Goal: Task Accomplishment & Management: Use online tool/utility

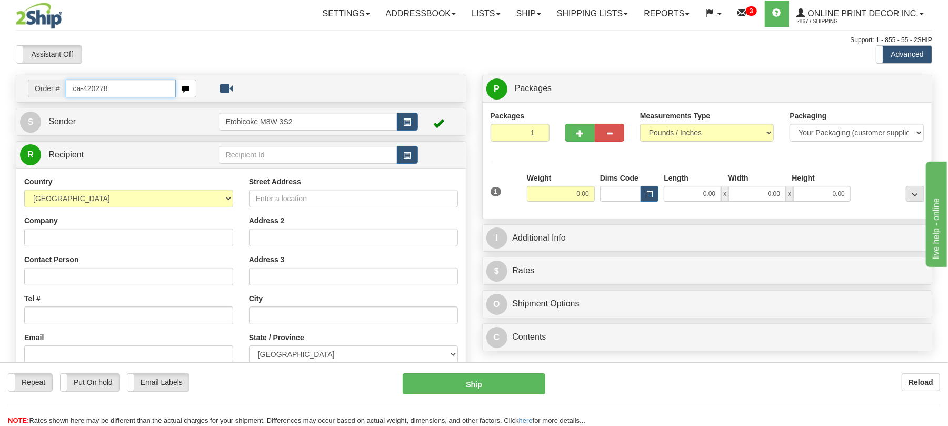
type input "ca-420278"
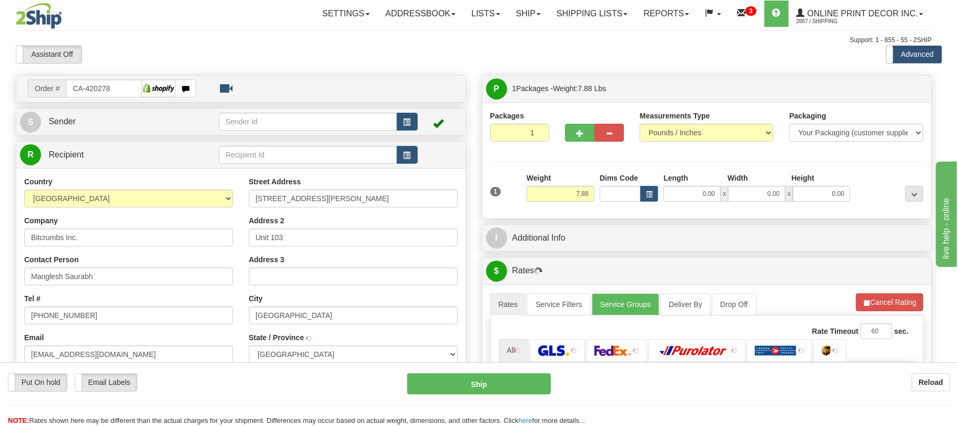
type input "KINGSTON"
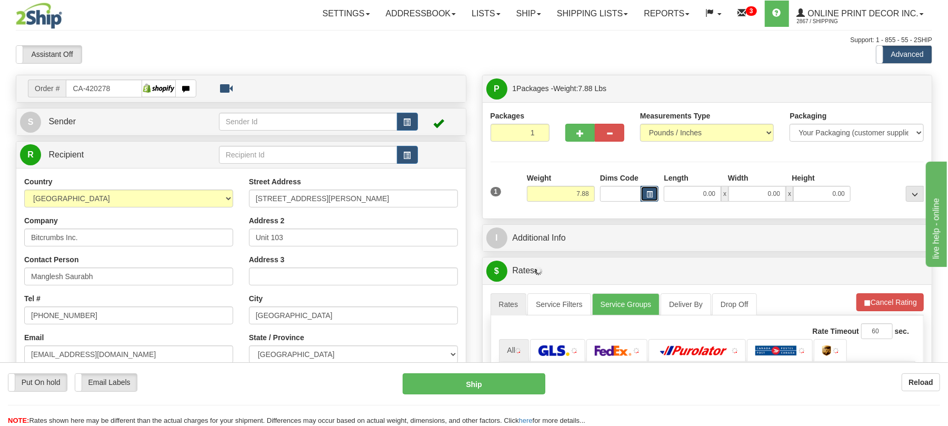
click at [642, 194] on button "button" at bounding box center [649, 194] width 18 height 16
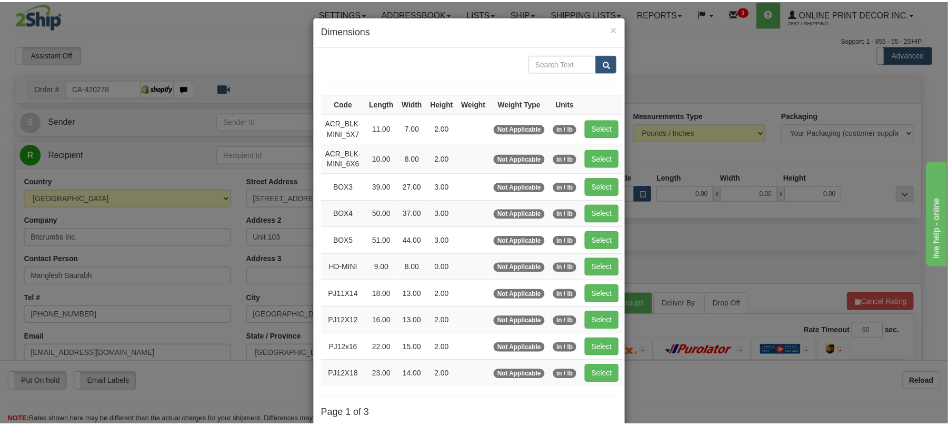
scroll to position [70, 0]
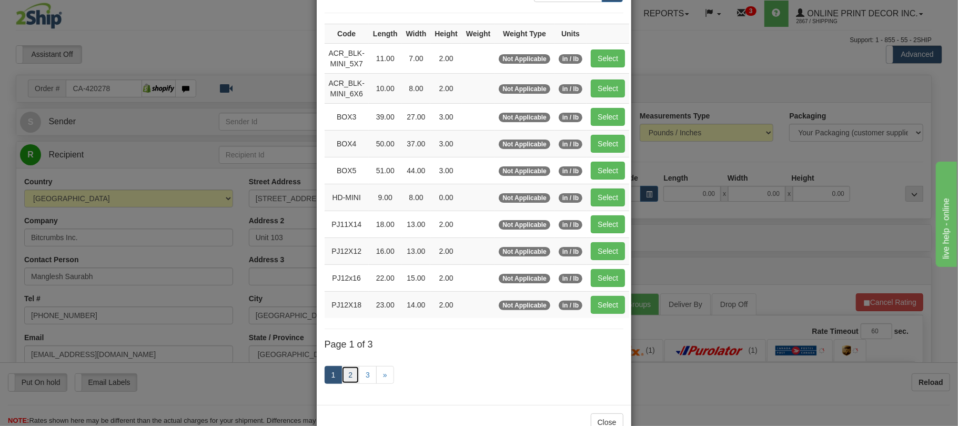
click at [344, 381] on link "2" at bounding box center [351, 375] width 18 height 18
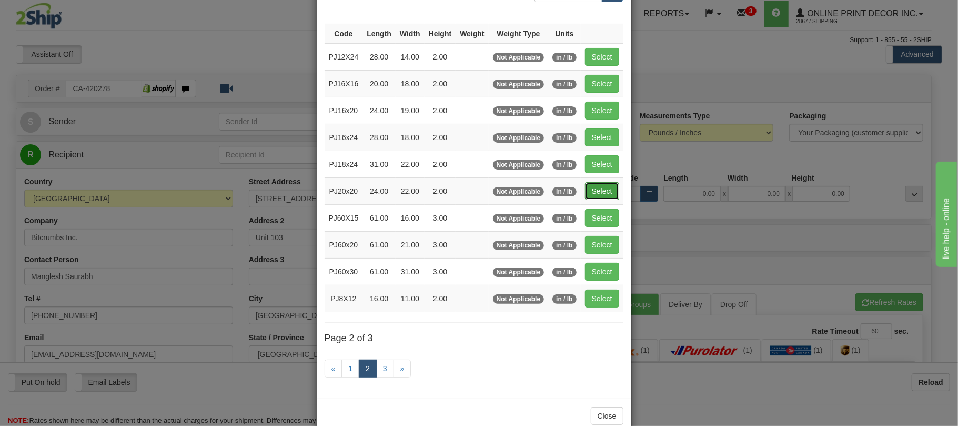
click at [615, 193] on button "Select" at bounding box center [602, 191] width 34 height 18
type input "PJ20x20"
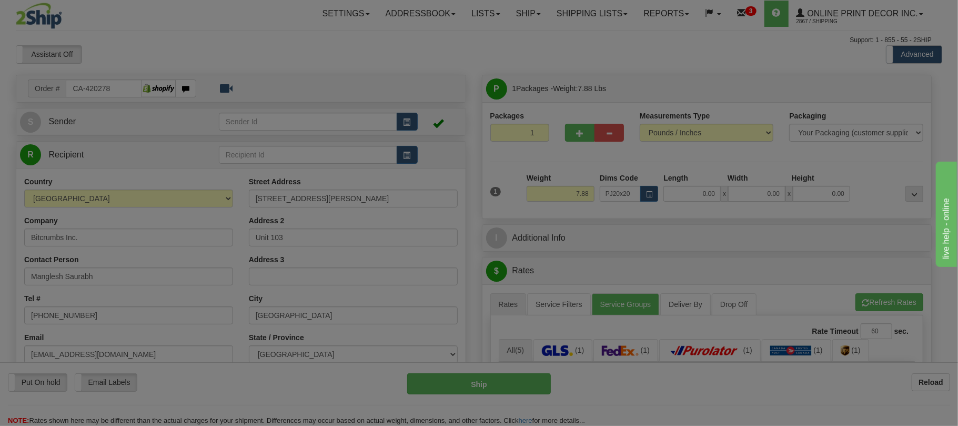
type input "24.00"
type input "22.00"
type input "2.00"
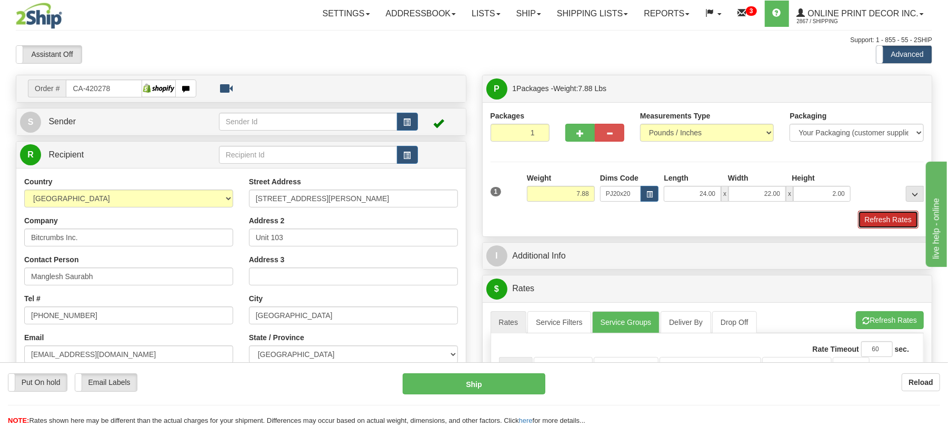
click at [883, 221] on button "Refresh Rates" at bounding box center [888, 220] width 61 height 18
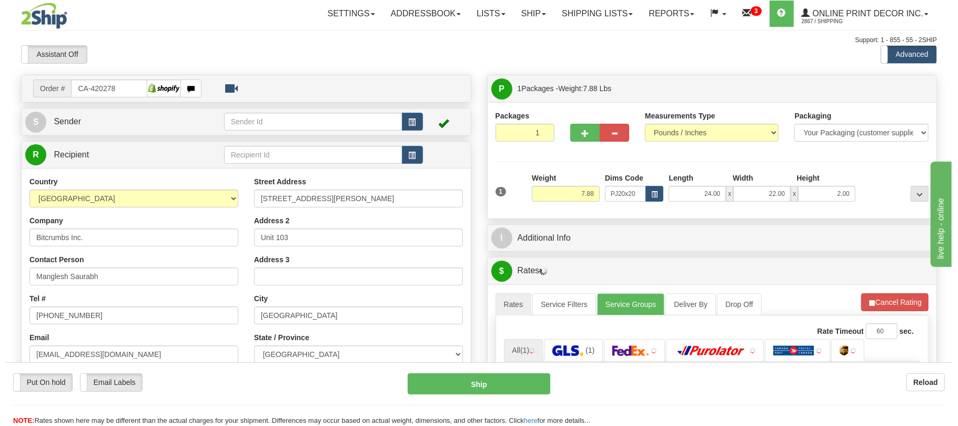
scroll to position [211, 0]
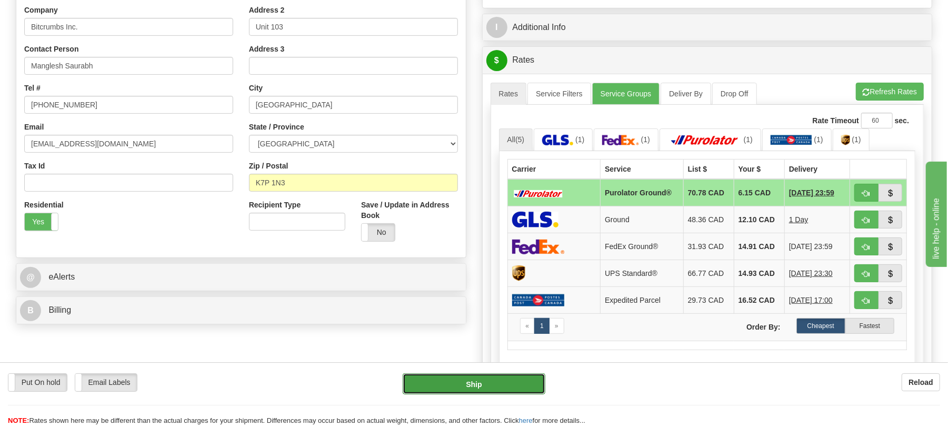
click at [479, 384] on button "Ship" at bounding box center [474, 383] width 142 height 21
type input "260"
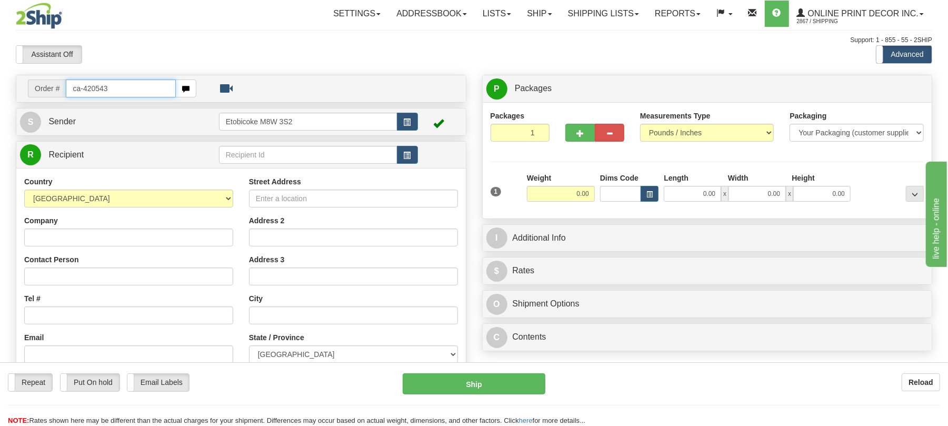
type input "ca-420543"
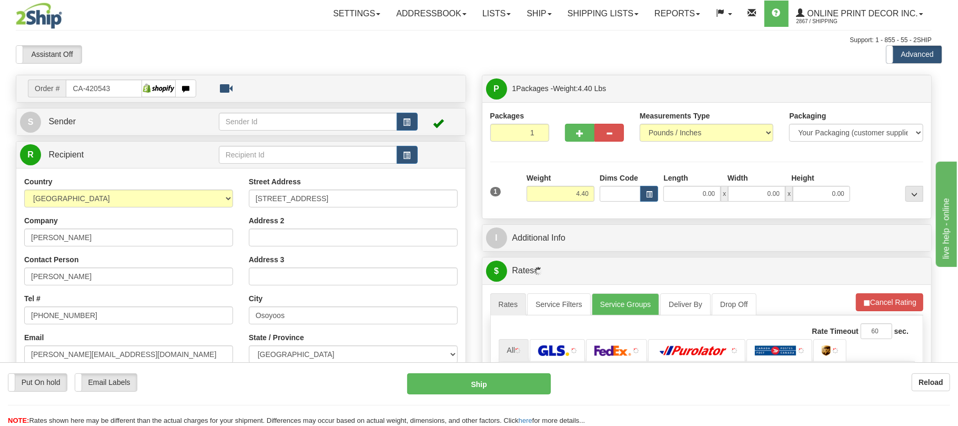
type input "OSOYOOS"
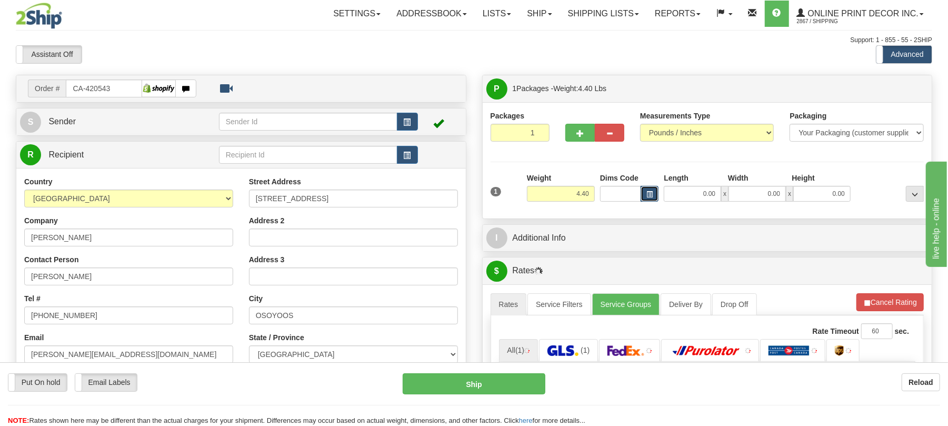
click at [647, 198] on button "button" at bounding box center [649, 194] width 18 height 16
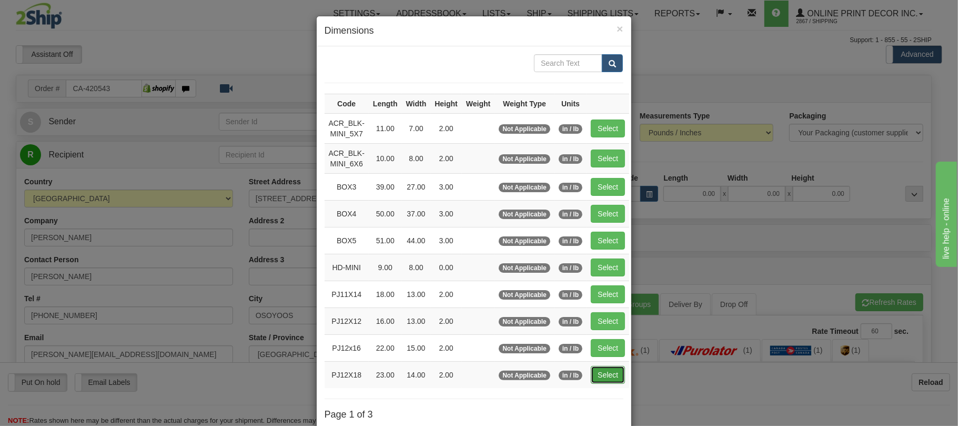
click at [613, 380] on button "Select" at bounding box center [608, 375] width 34 height 18
type input "PJ12X18"
type input "23.00"
type input "14.00"
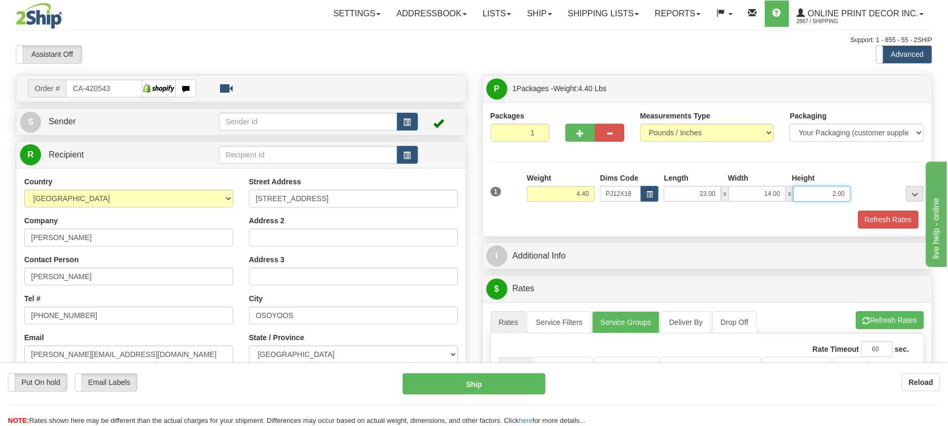
drag, startPoint x: 836, startPoint y: 197, endPoint x: 825, endPoint y: 196, distance: 10.5
click at [825, 196] on input "2.00" at bounding box center [821, 194] width 57 height 16
type input "4.00"
click at [904, 224] on button "Refresh Rates" at bounding box center [888, 220] width 61 height 18
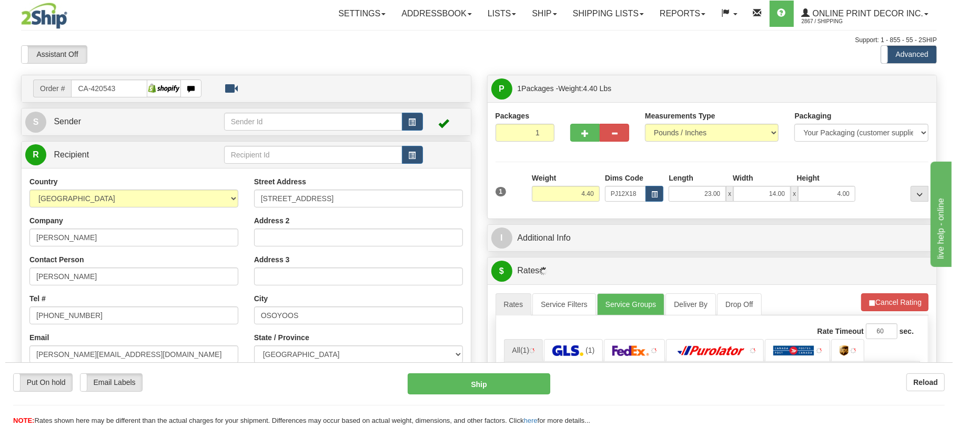
scroll to position [140, 0]
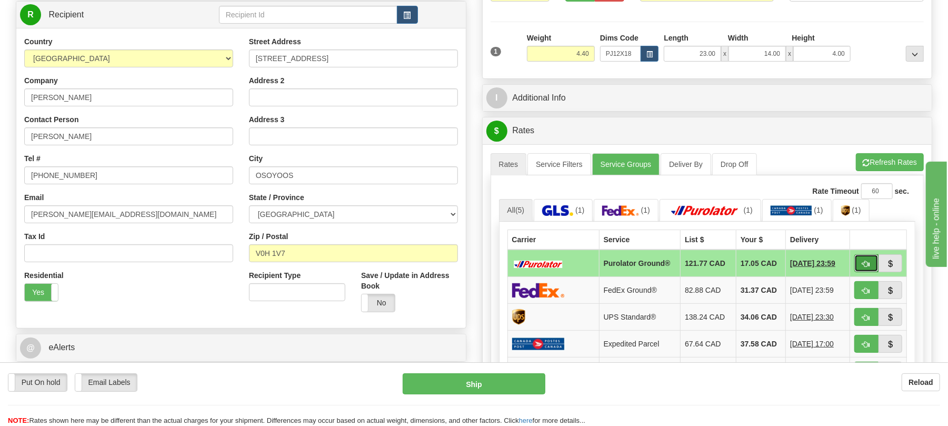
click at [863, 267] on span "button" at bounding box center [866, 264] width 7 height 7
type input "260"
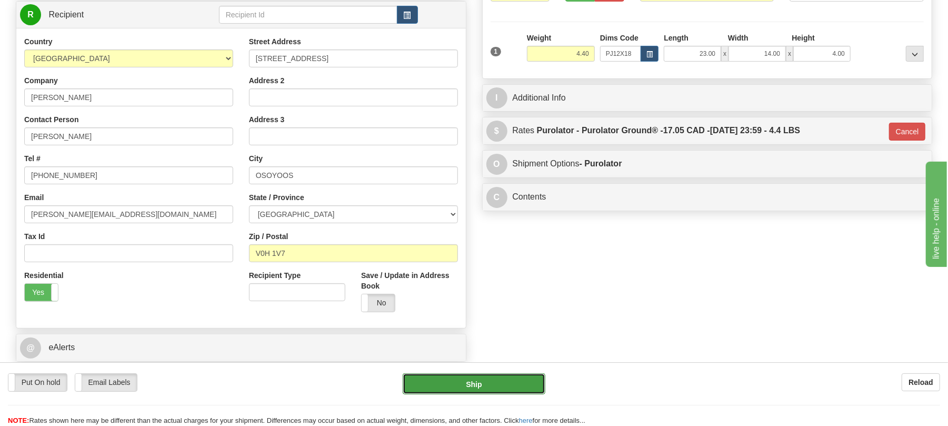
click at [499, 373] on button "Ship" at bounding box center [474, 383] width 142 height 21
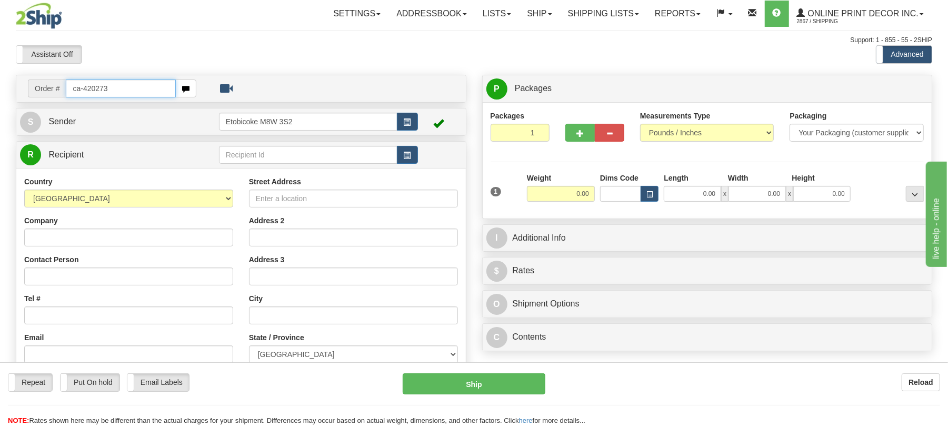
type input "ca-420273"
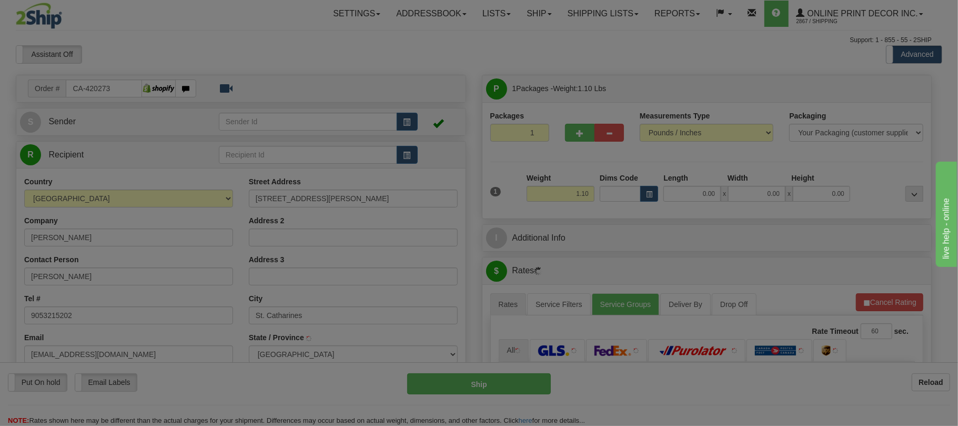
type input "ST CATHARINES"
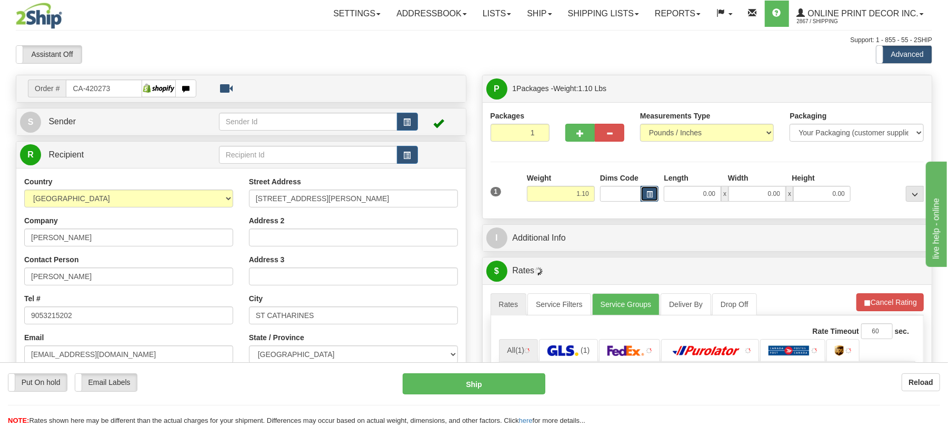
click at [648, 192] on span "button" at bounding box center [649, 195] width 6 height 6
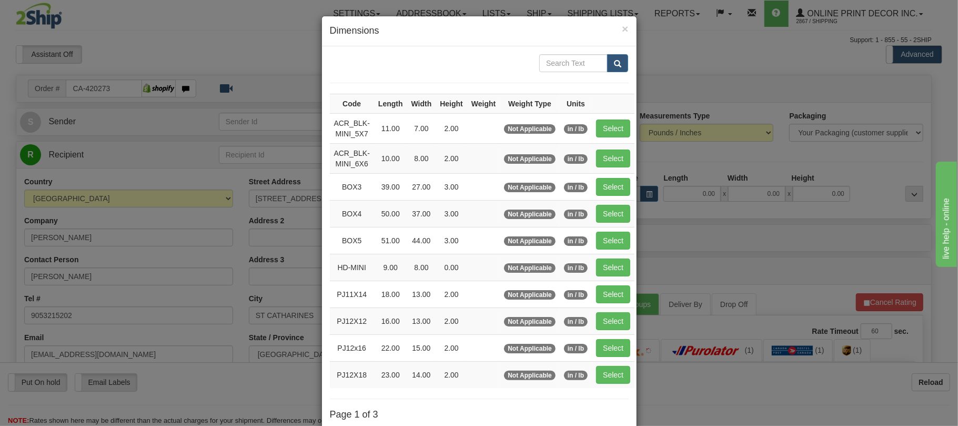
scroll to position [70, 0]
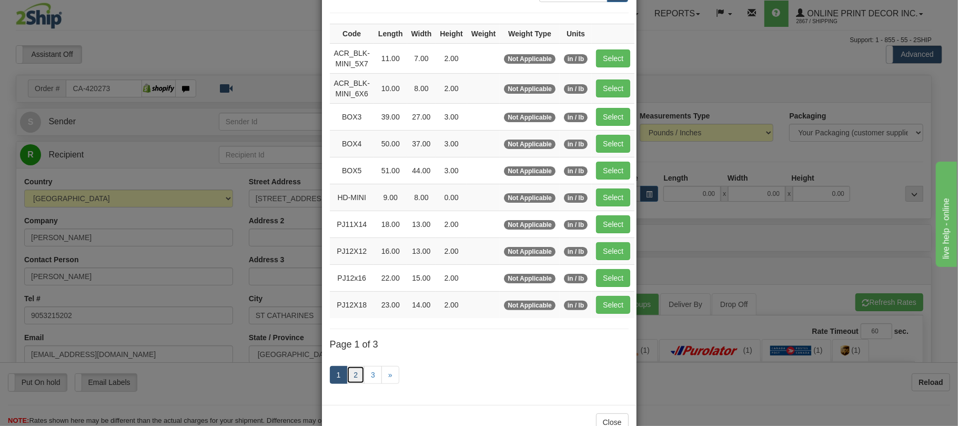
click at [354, 381] on link "2" at bounding box center [356, 375] width 18 height 18
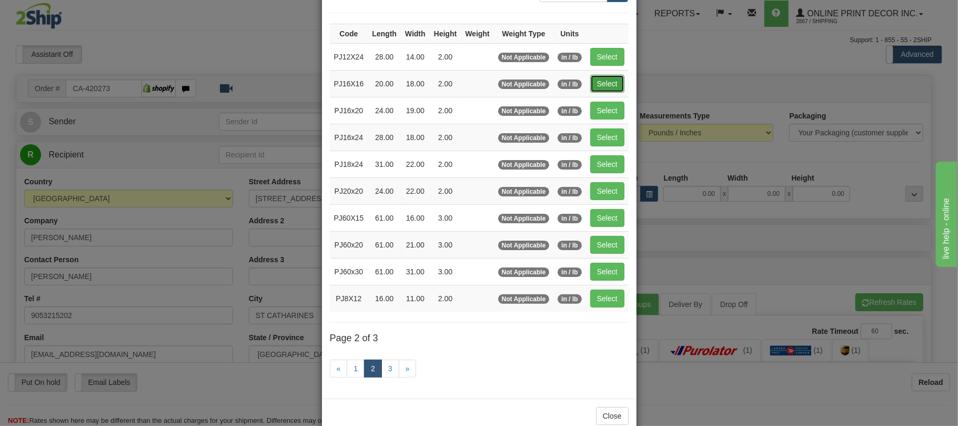
click at [617, 91] on button "Select" at bounding box center [607, 84] width 34 height 18
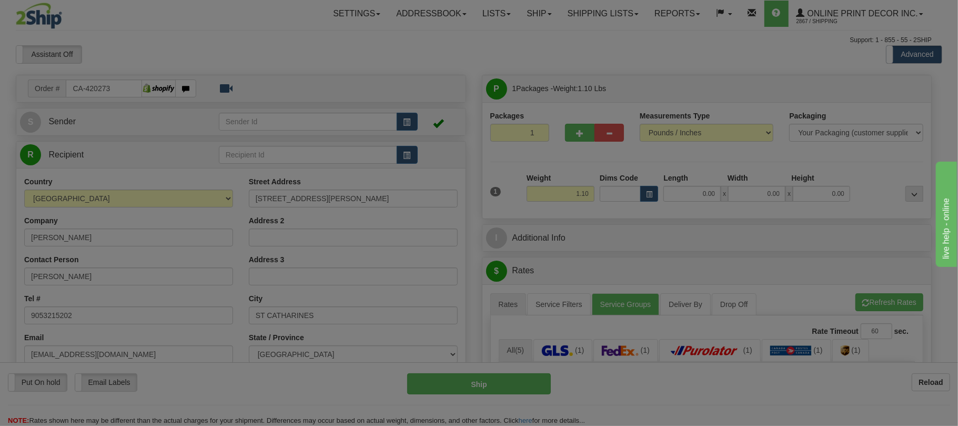
type input "PJ16X16"
type input "20.00"
type input "18.00"
type input "2.00"
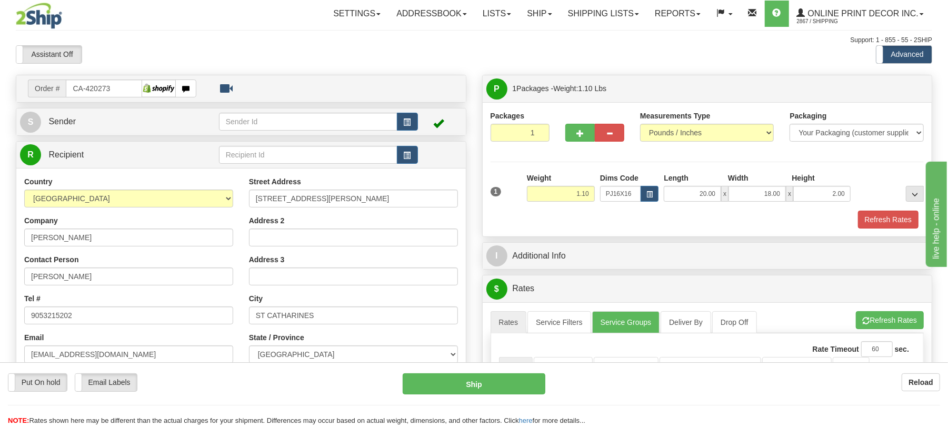
click at [849, 222] on div "Refresh Rates" at bounding box center [707, 220] width 439 height 18
click at [869, 221] on button "Refresh Rates" at bounding box center [888, 220] width 61 height 18
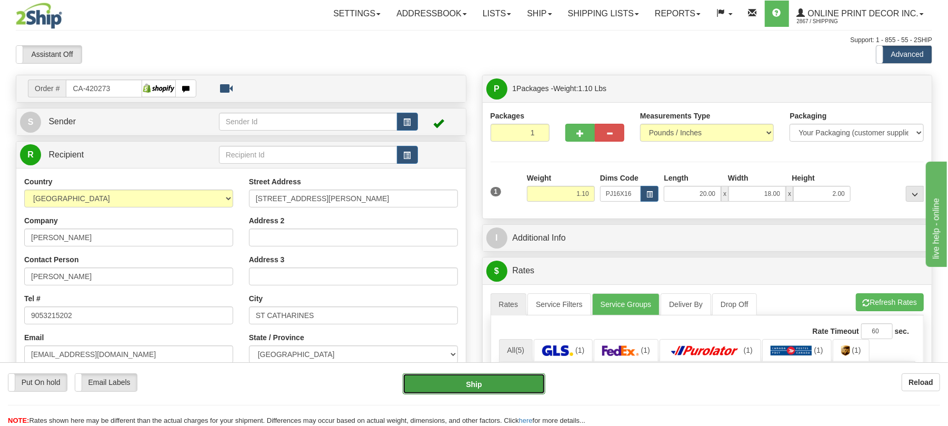
click at [473, 384] on button "Ship" at bounding box center [474, 383] width 142 height 21
type input "260"
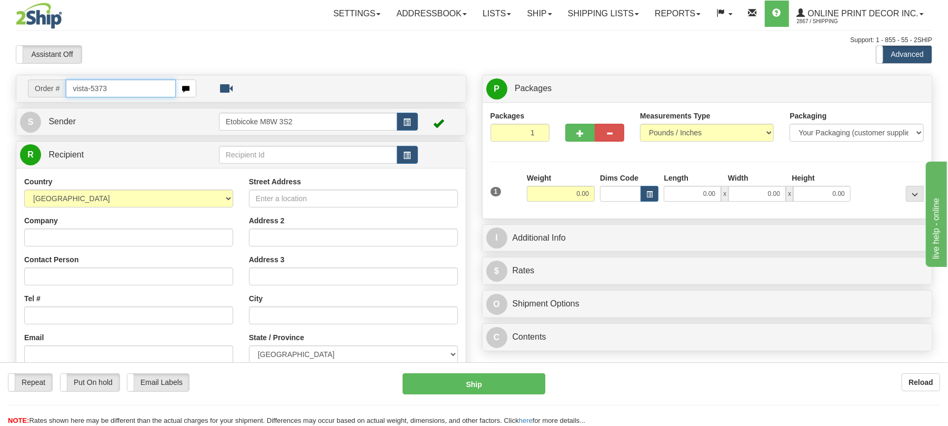
type input "vista-5373"
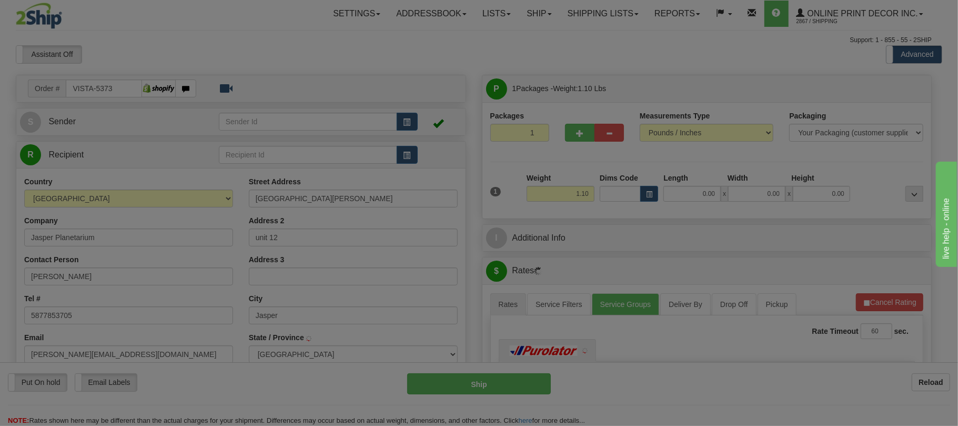
type input "JASPER"
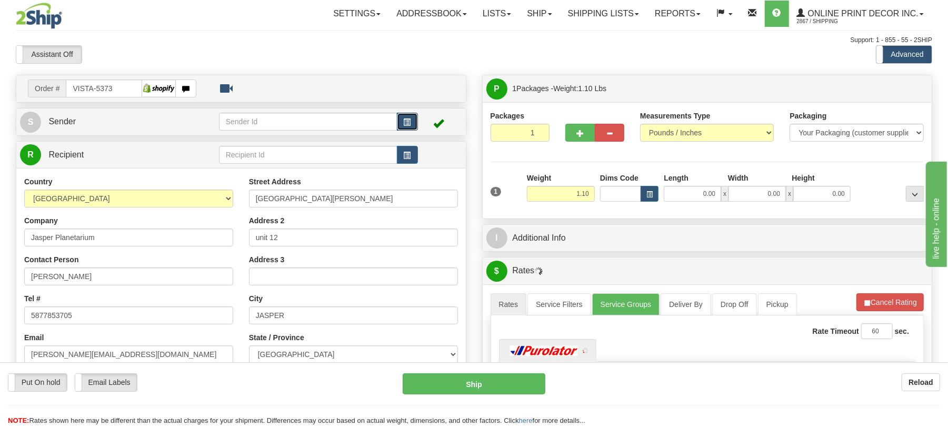
click at [413, 118] on button "button" at bounding box center [407, 122] width 21 height 18
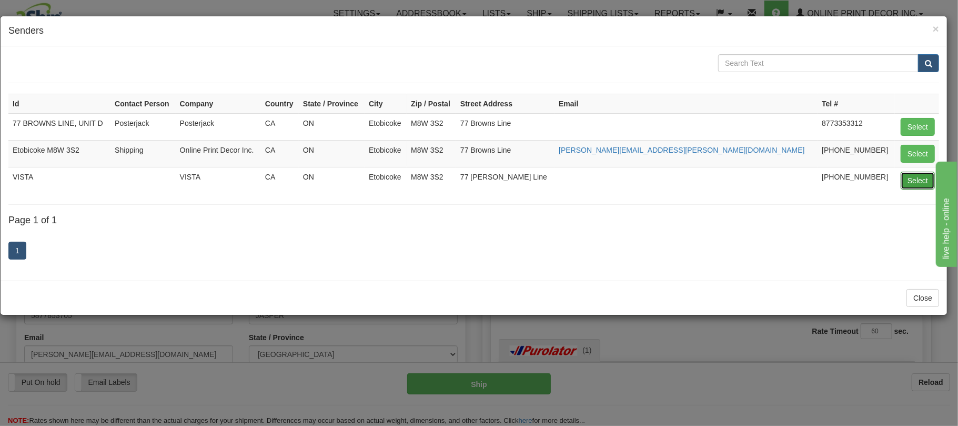
click at [906, 186] on button "Select" at bounding box center [918, 181] width 34 height 18
type input "VISTA"
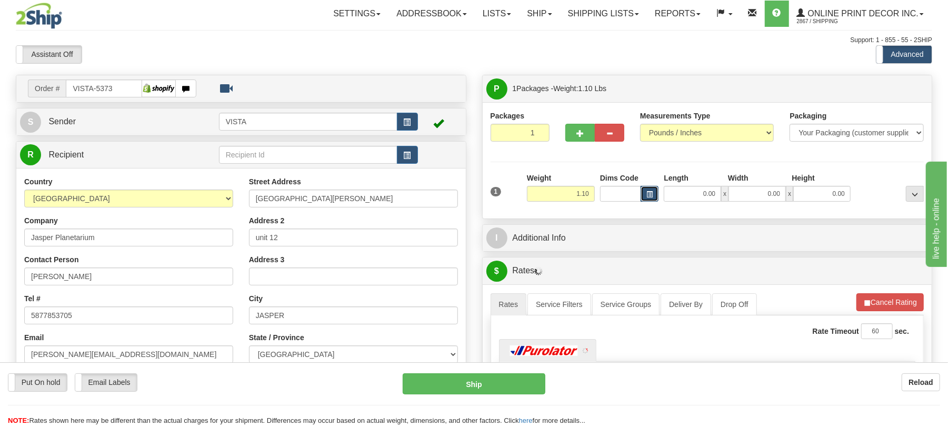
click at [649, 197] on span "button" at bounding box center [649, 195] width 6 height 6
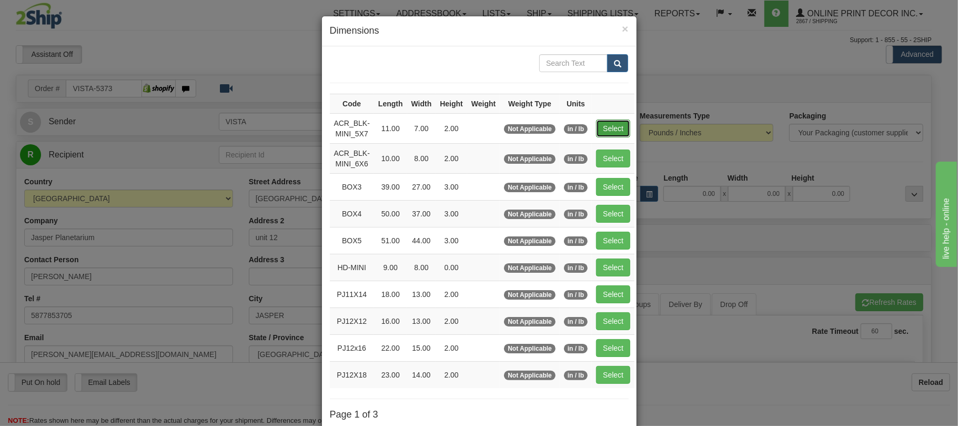
click at [615, 128] on button "Select" at bounding box center [613, 128] width 34 height 18
type input "ACR_BLK-MINI_5X7"
type input "11.00"
type input "7.00"
type input "2.00"
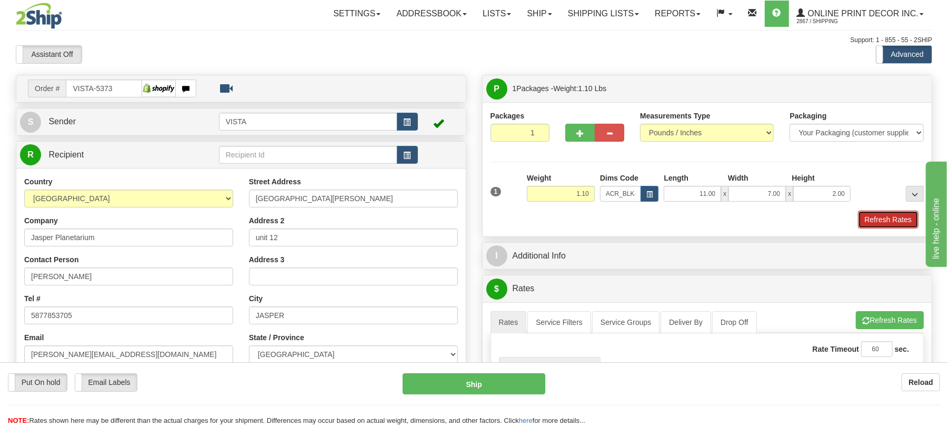
click at [885, 224] on button "Refresh Rates" at bounding box center [888, 220] width 61 height 18
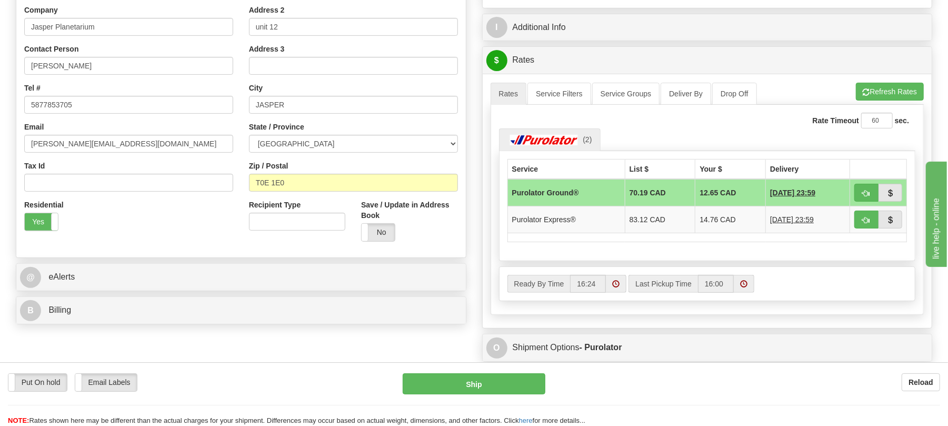
scroll to position [281, 0]
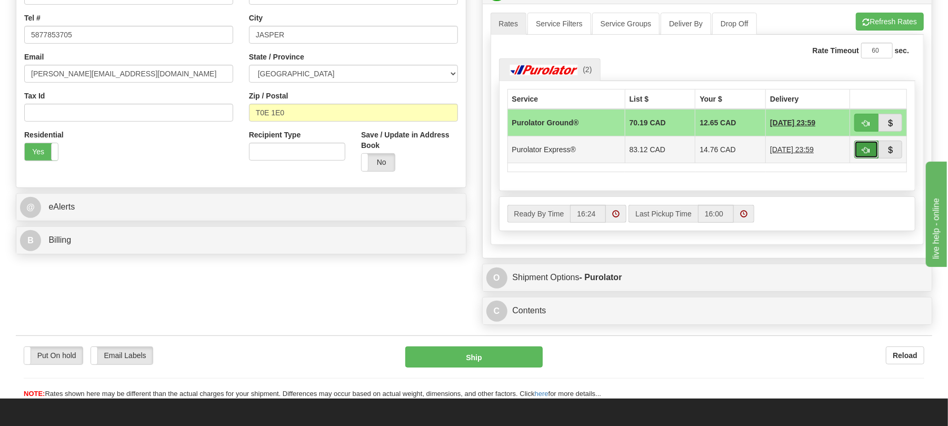
click at [860, 158] on button "button" at bounding box center [866, 150] width 24 height 18
type input "202"
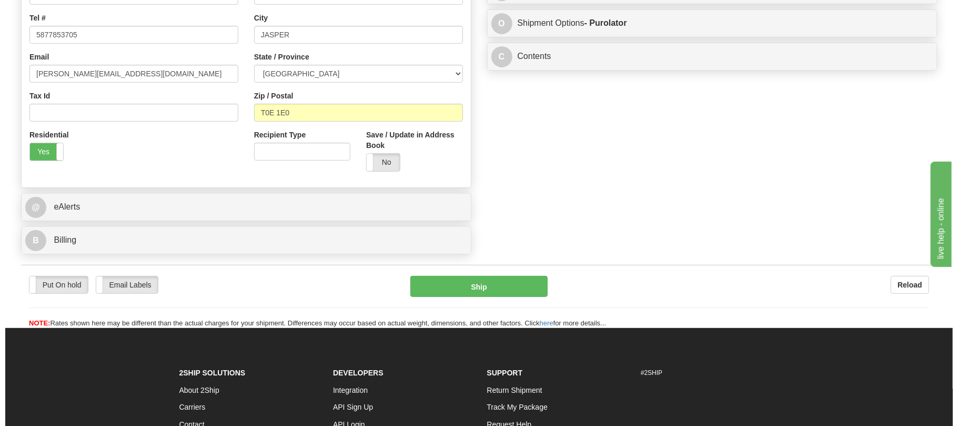
scroll to position [211, 0]
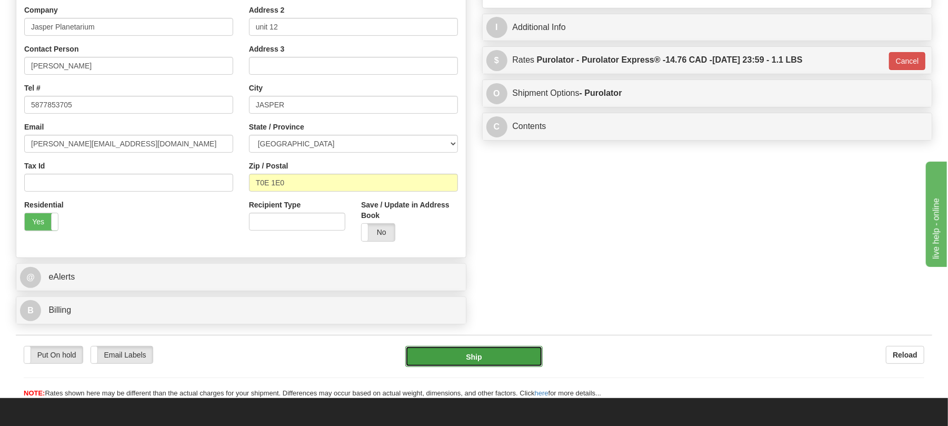
click at [487, 356] on button "Ship" at bounding box center [473, 356] width 137 height 21
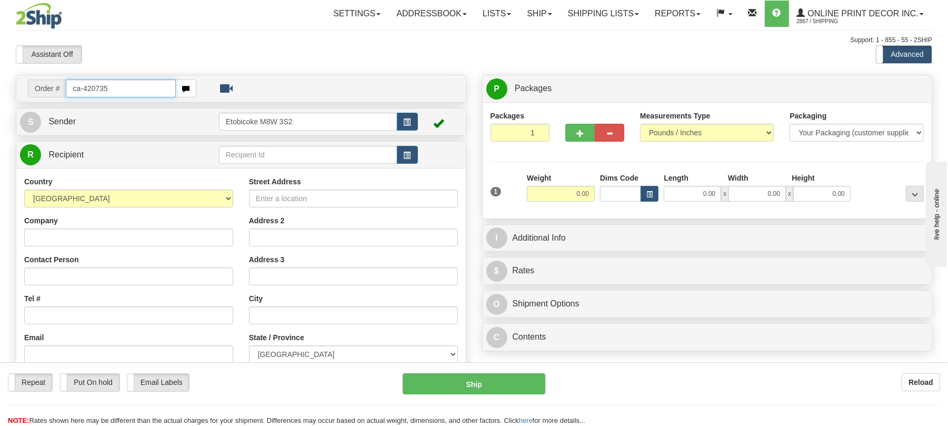
type input "ca-420735"
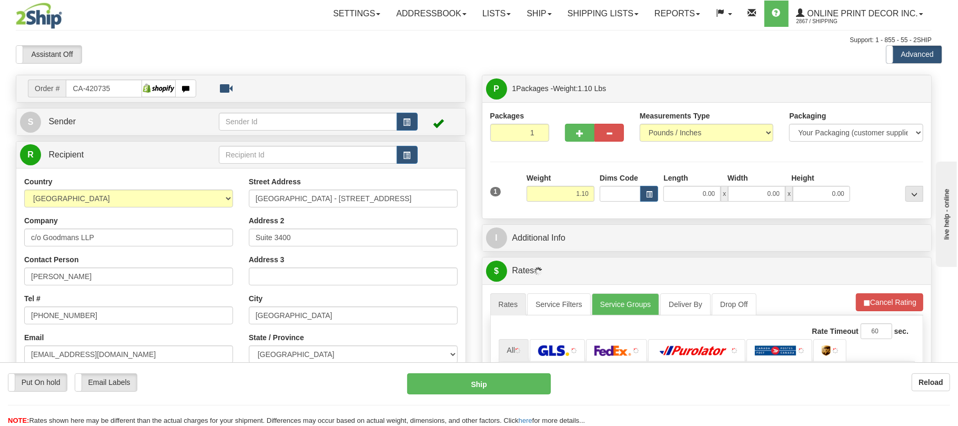
type input "TORONTO"
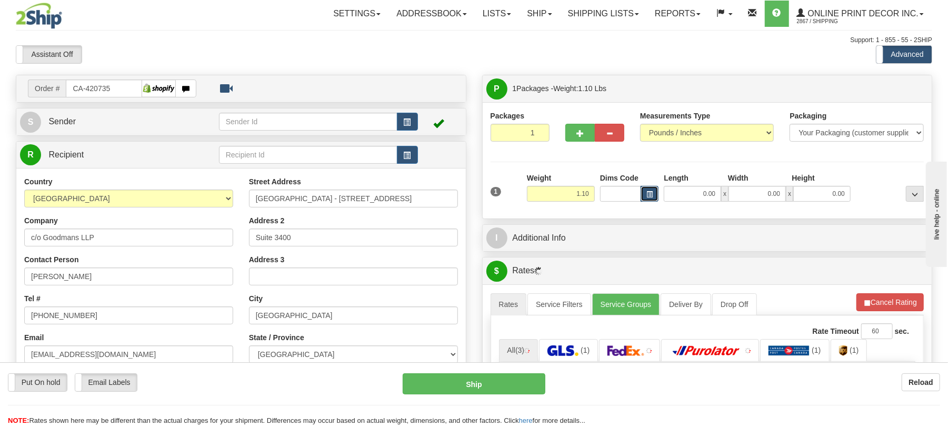
click at [647, 192] on span "button" at bounding box center [649, 195] width 6 height 6
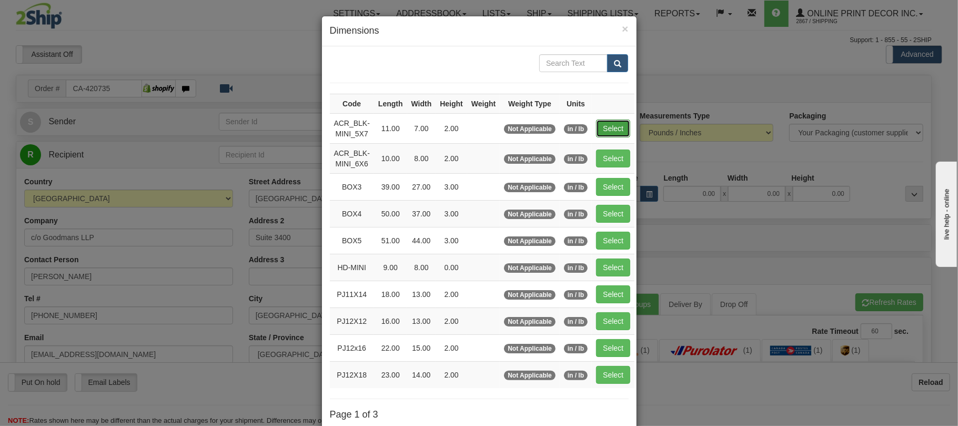
click at [619, 127] on button "Select" at bounding box center [613, 128] width 34 height 18
type input "ACR_BLK-MINI_5X7"
type input "11.00"
type input "7.00"
type input "2.00"
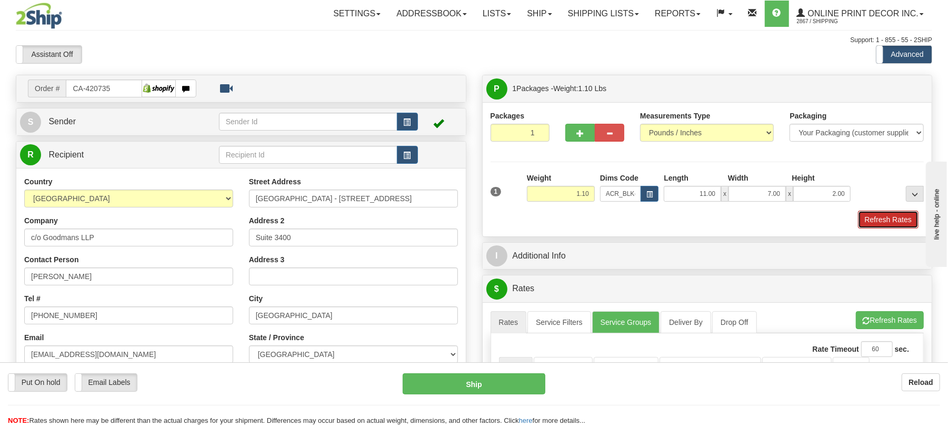
click at [870, 222] on button "Refresh Rates" at bounding box center [888, 220] width 61 height 18
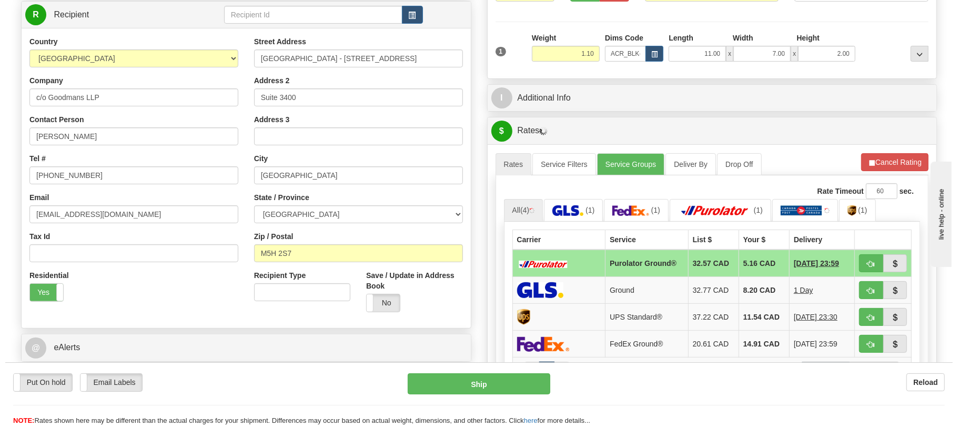
scroll to position [211, 0]
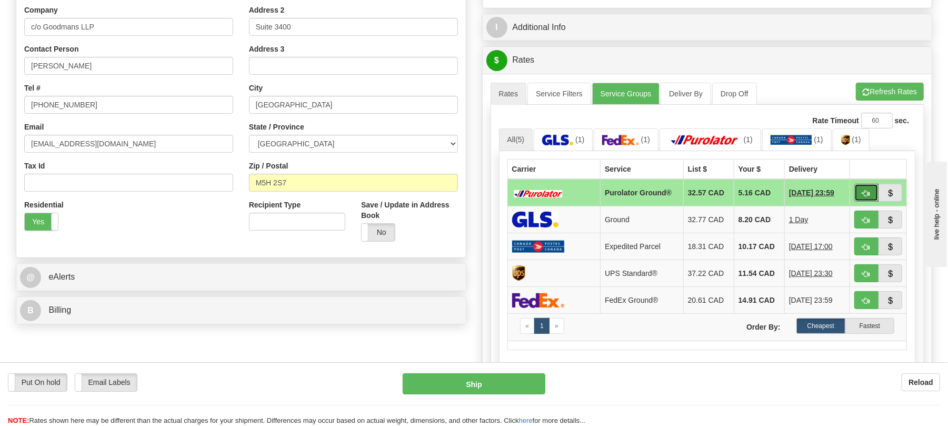
click at [864, 197] on span "button" at bounding box center [866, 193] width 7 height 7
type input "260"
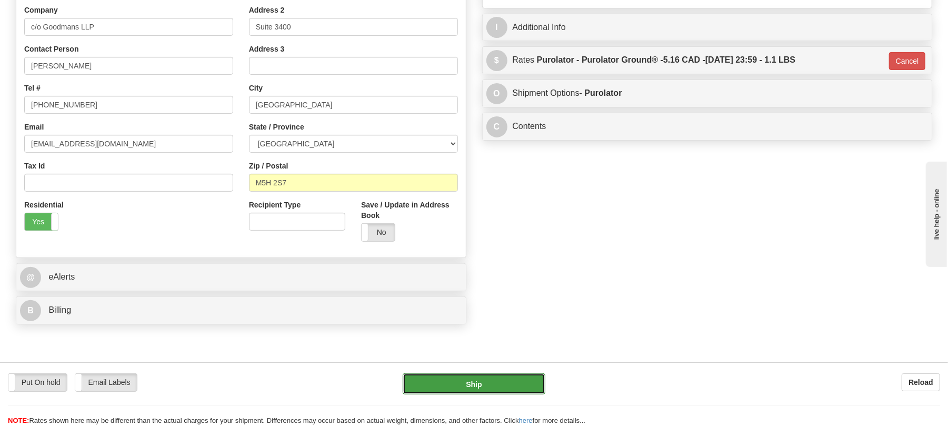
click at [483, 375] on button "Ship" at bounding box center [474, 383] width 142 height 21
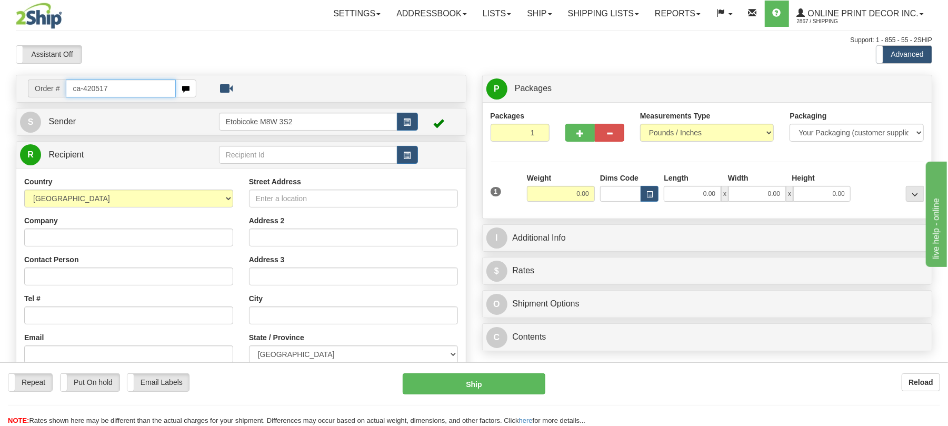
type input "ca-420517"
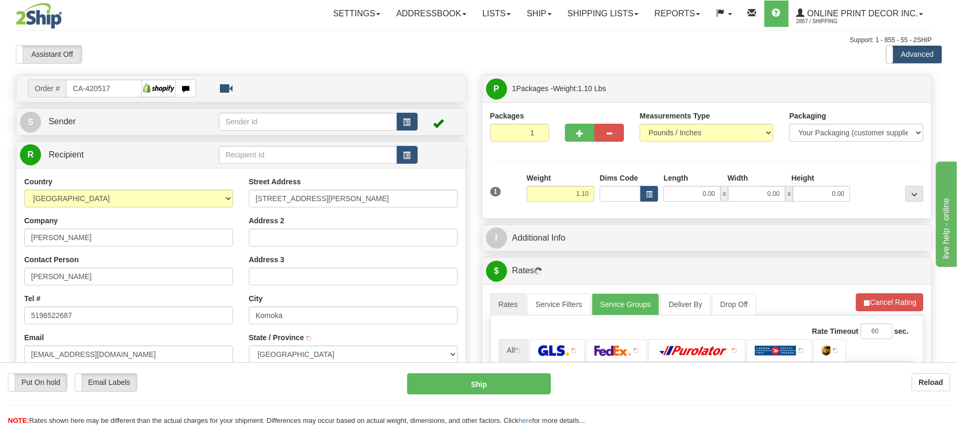
type input "KOMOKA"
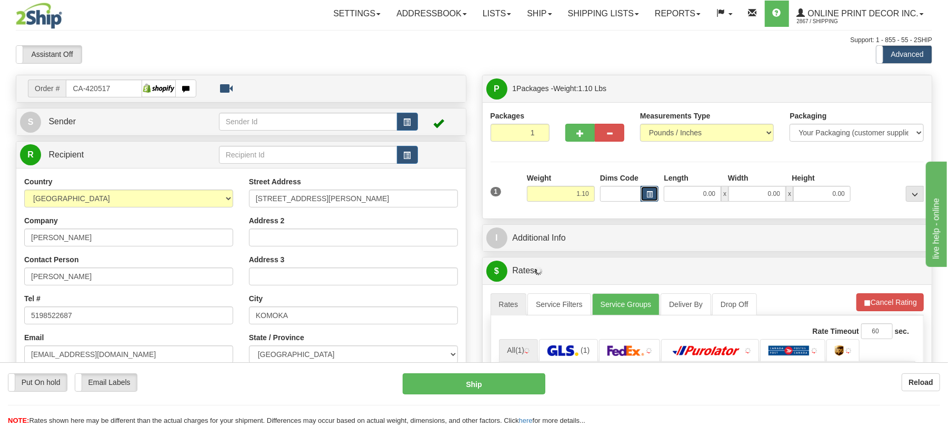
click at [647, 195] on span "button" at bounding box center [649, 195] width 6 height 6
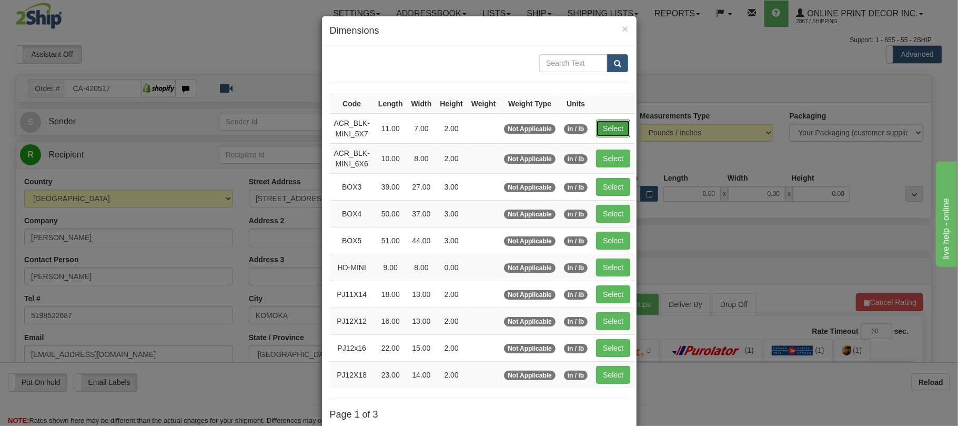
click at [627, 131] on button "Select" at bounding box center [613, 128] width 34 height 18
type input "ACR_BLK-MINI_5X7"
type input "11.00"
type input "7.00"
type input "2.00"
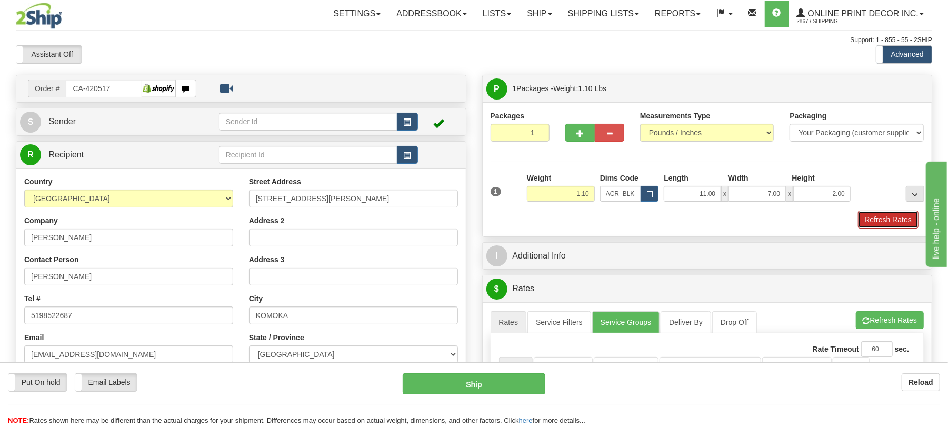
click at [870, 215] on button "Refresh Rates" at bounding box center [888, 220] width 61 height 18
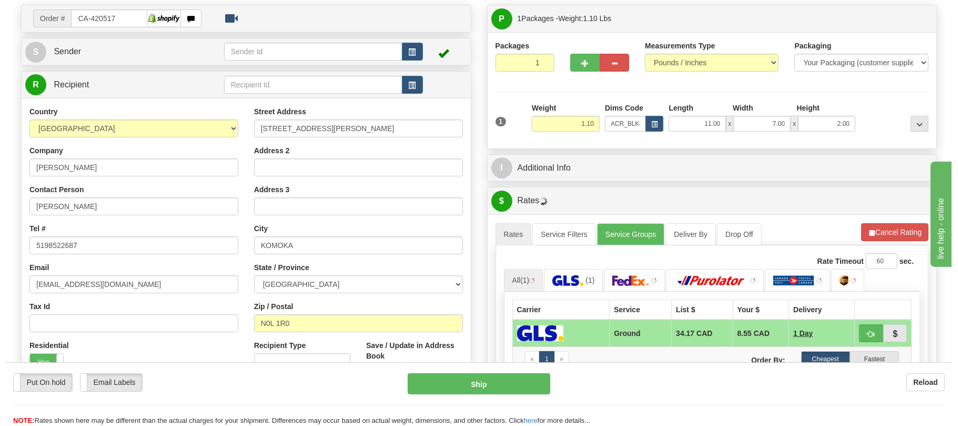
scroll to position [211, 0]
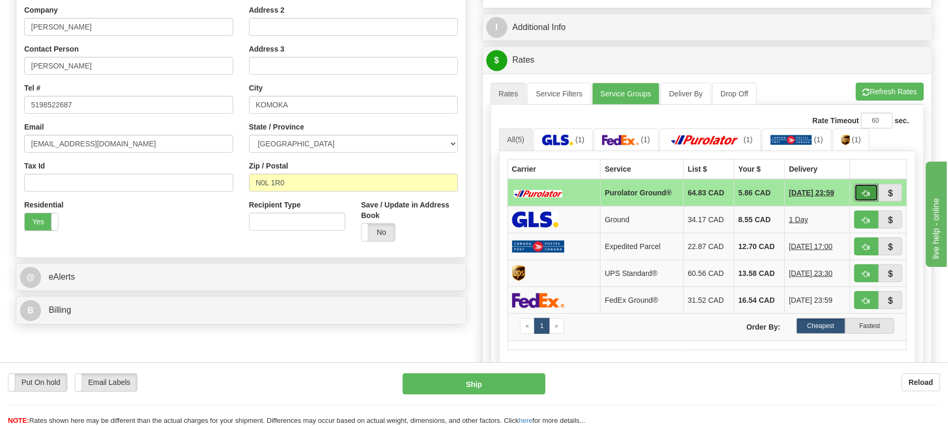
click at [867, 197] on span "button" at bounding box center [866, 193] width 7 height 7
type input "260"
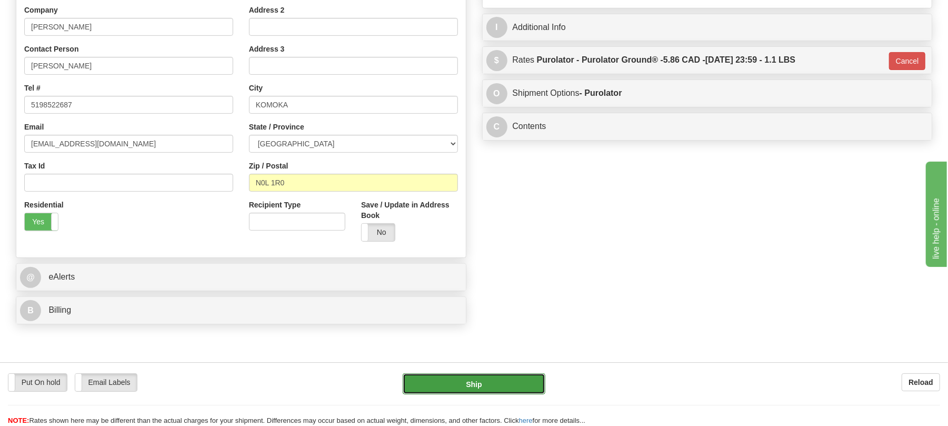
click at [470, 383] on button "Ship" at bounding box center [474, 383] width 142 height 21
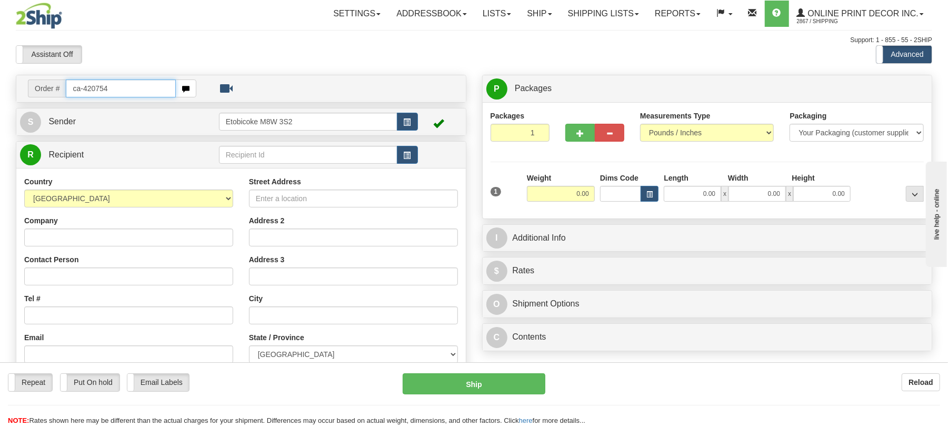
type input "ca-420754"
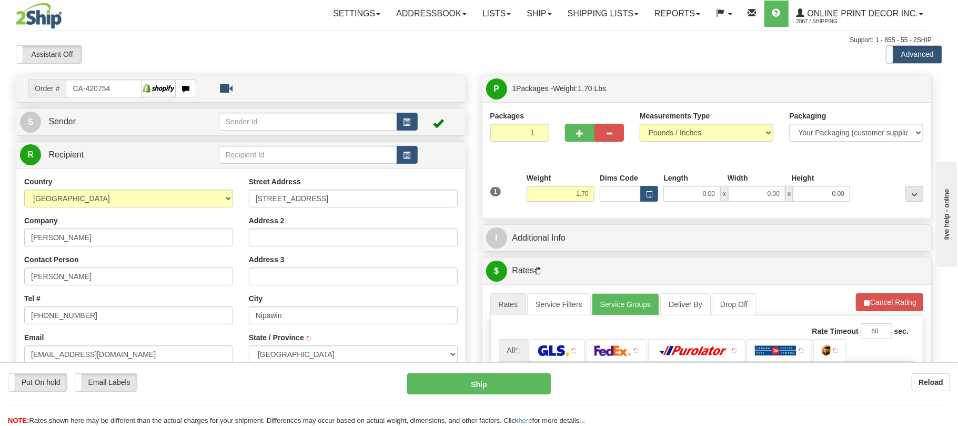
type input "NIPAWIN"
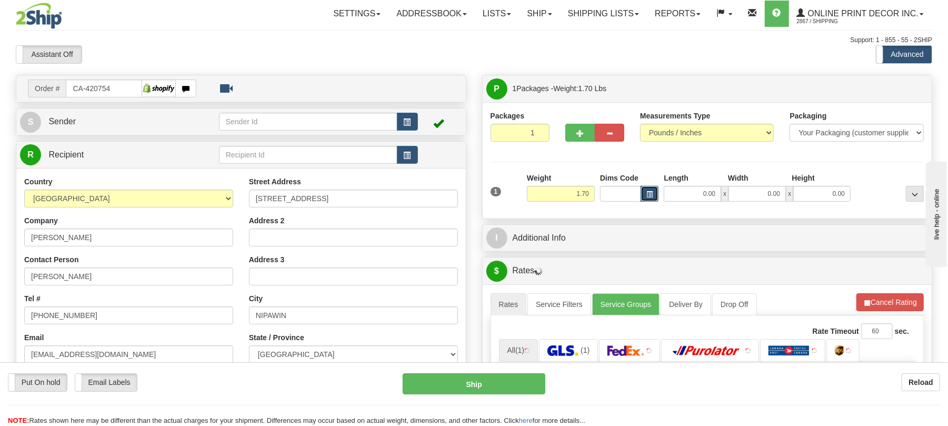
click at [649, 198] on button "button" at bounding box center [649, 194] width 18 height 16
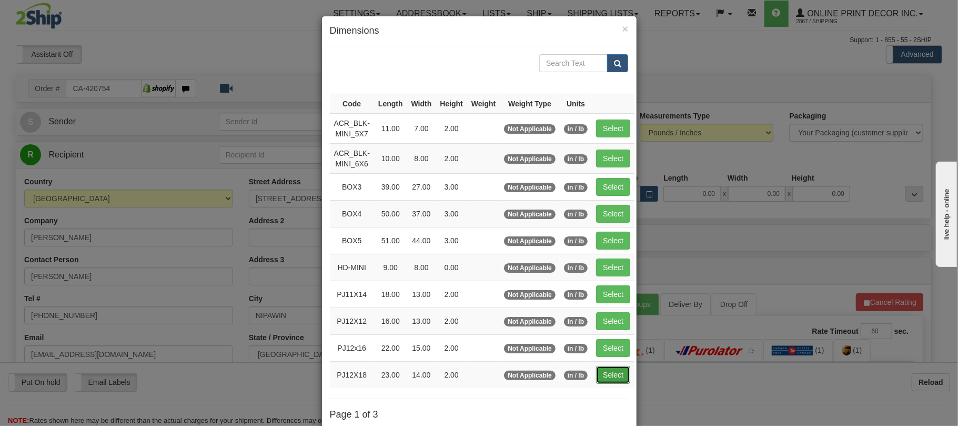
click at [615, 383] on button "Select" at bounding box center [613, 375] width 34 height 18
type input "PJ12X18"
type input "23.00"
type input "14.00"
type input "2.00"
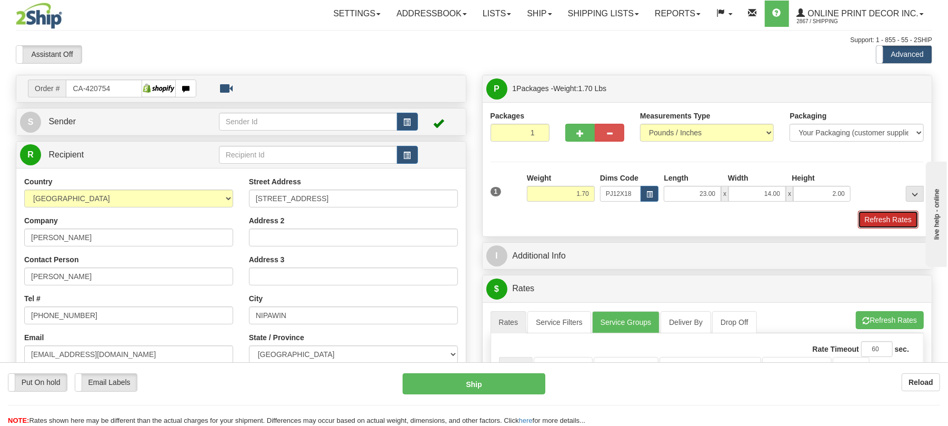
click at [874, 227] on button "Refresh Rates" at bounding box center [888, 220] width 61 height 18
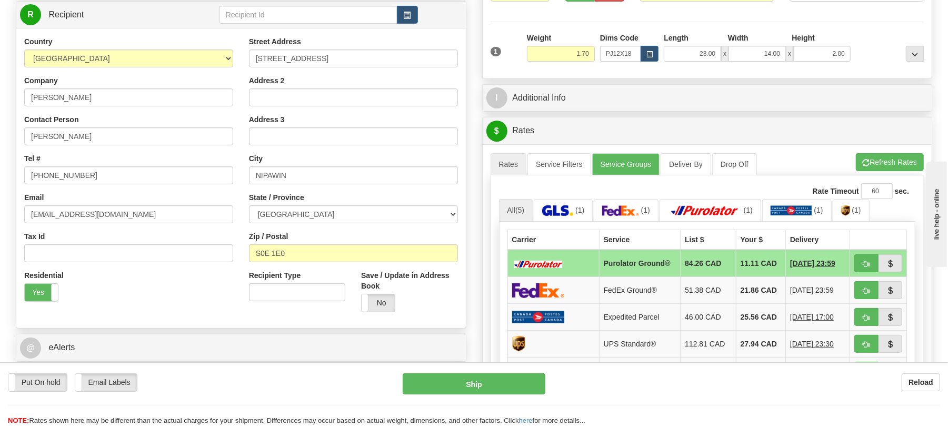
scroll to position [281, 0]
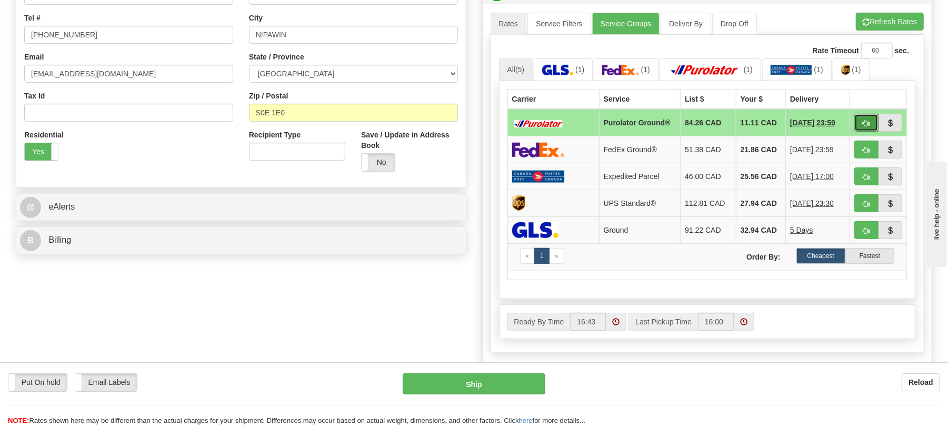
click at [860, 127] on button "button" at bounding box center [866, 123] width 24 height 18
type input "260"
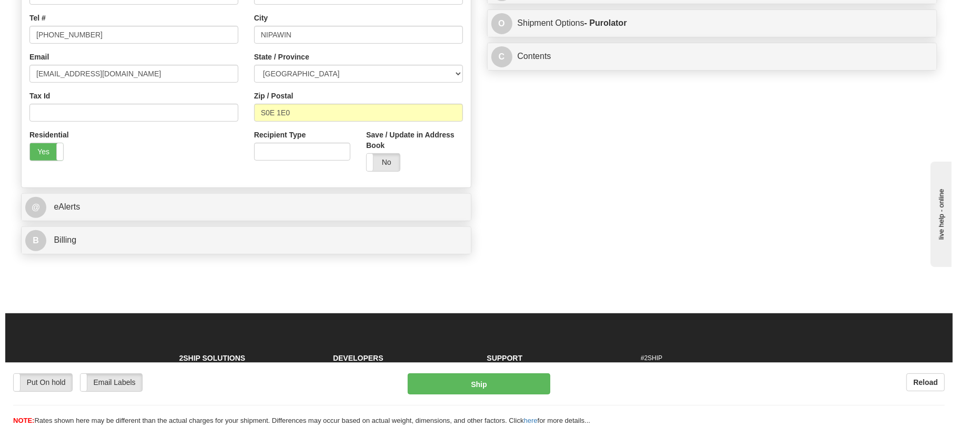
scroll to position [70, 0]
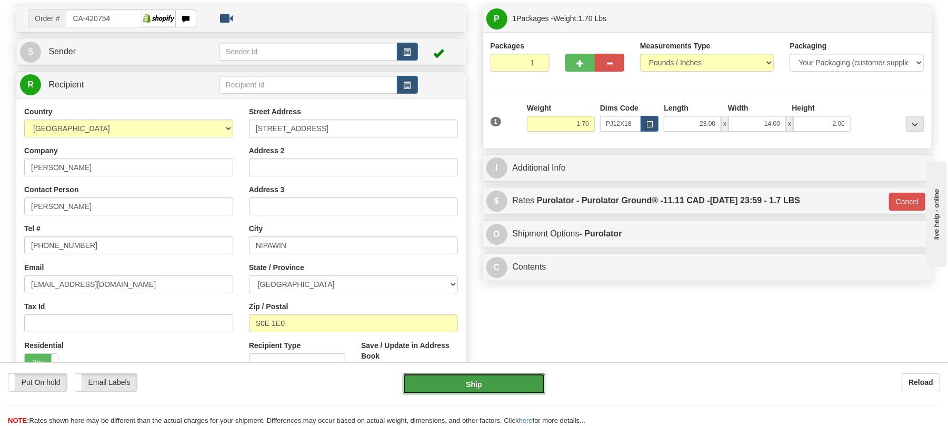
click at [510, 380] on button "Ship" at bounding box center [474, 383] width 142 height 21
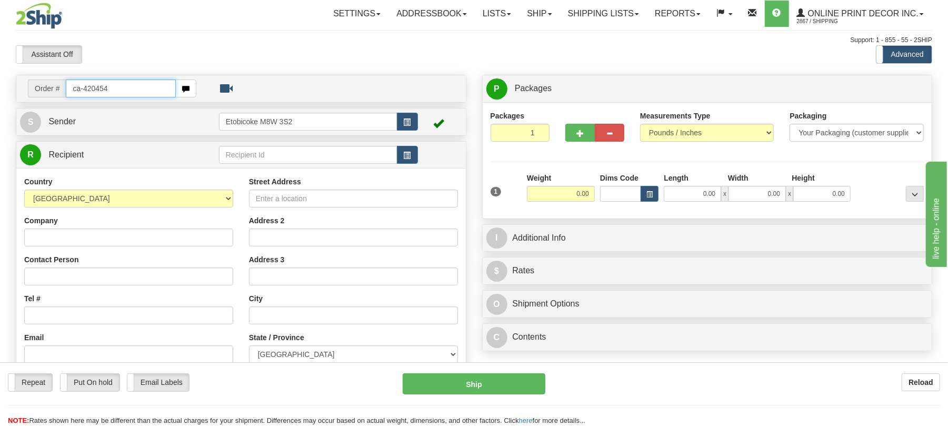
type input "ca-420454"
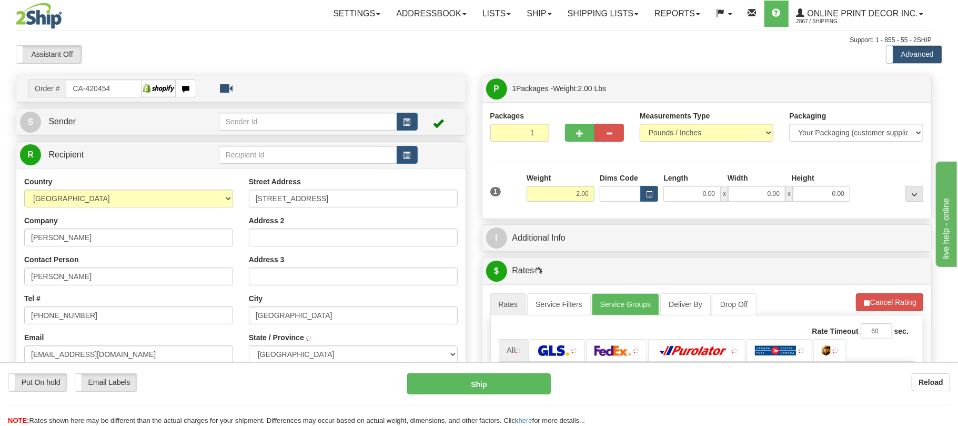
type input "MORINVILLE"
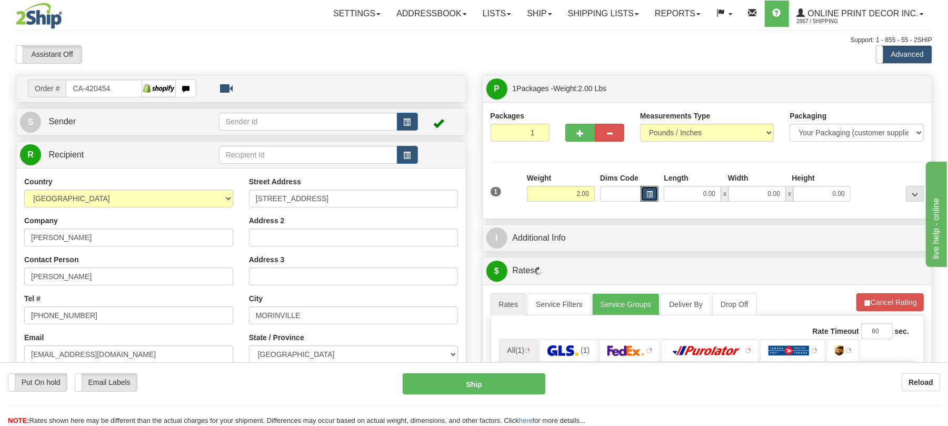
click at [645, 196] on button "button" at bounding box center [649, 194] width 18 height 16
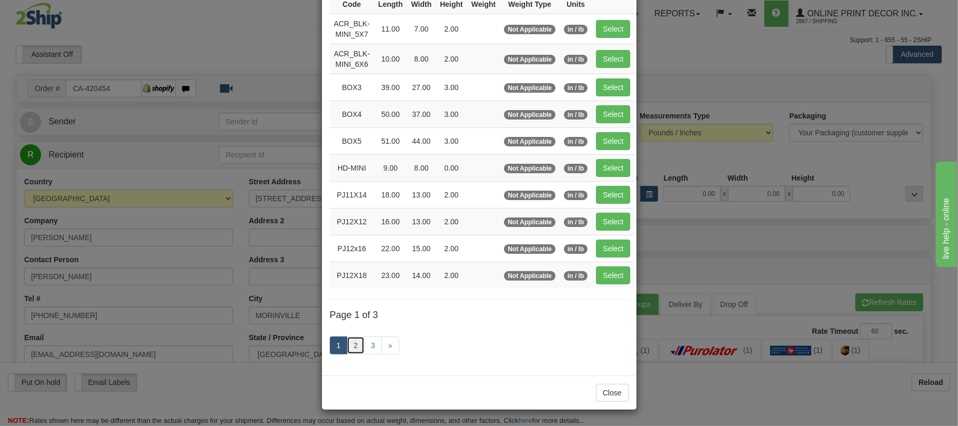
click at [355, 343] on link "2" at bounding box center [356, 345] width 18 height 18
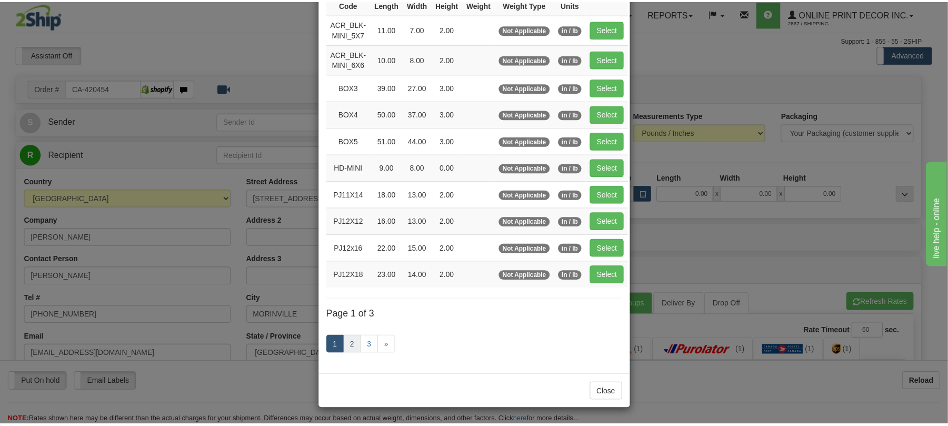
scroll to position [100, 0]
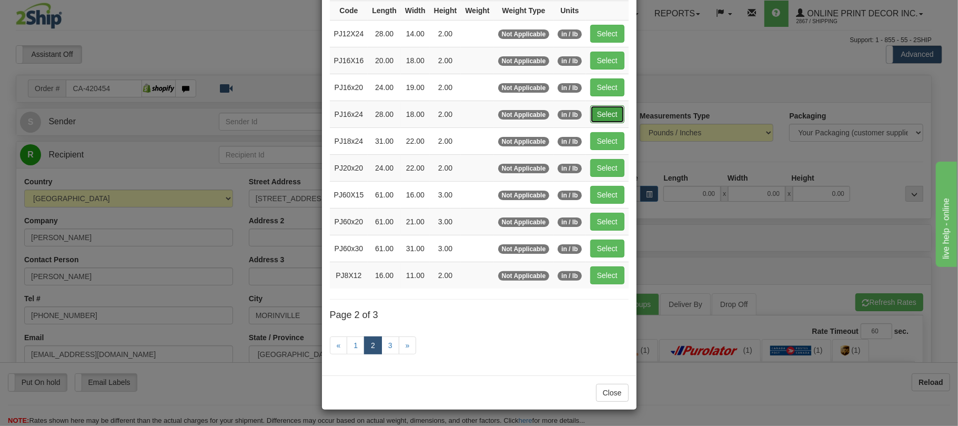
click at [624, 115] on button "Select" at bounding box center [607, 114] width 34 height 18
type input "PJ16x24"
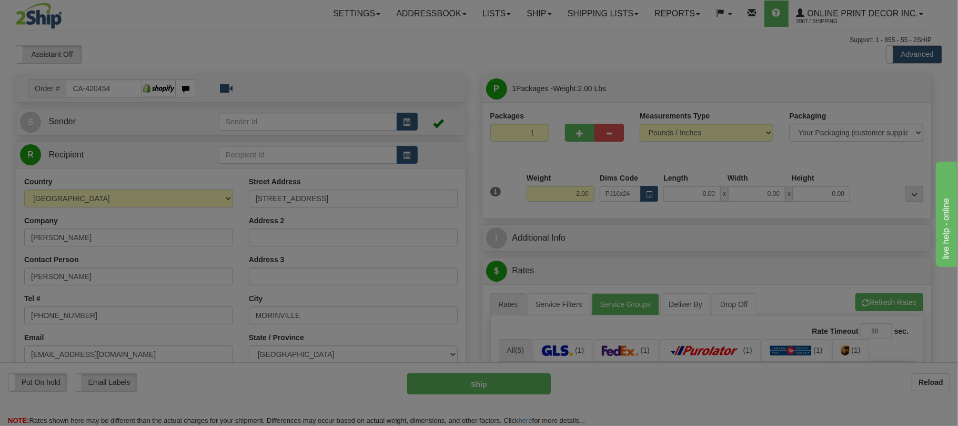
type input "28.00"
type input "18.00"
type input "2.00"
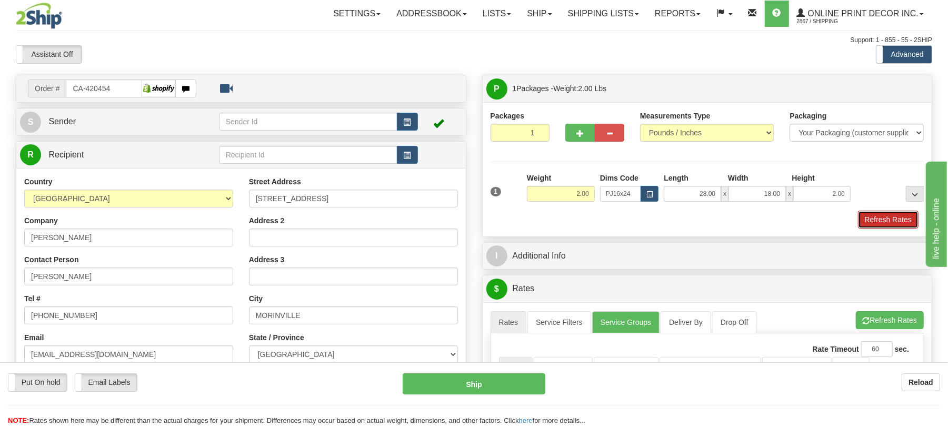
click at [888, 226] on button "Refresh Rates" at bounding box center [888, 220] width 61 height 18
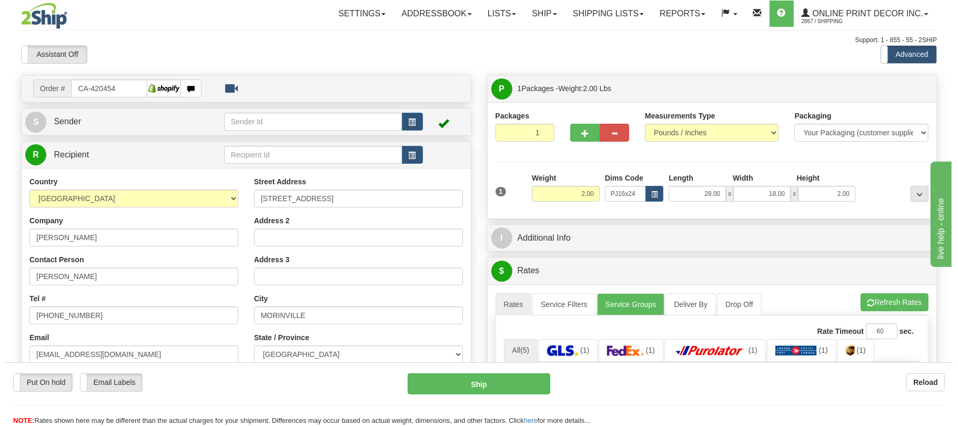
scroll to position [140, 0]
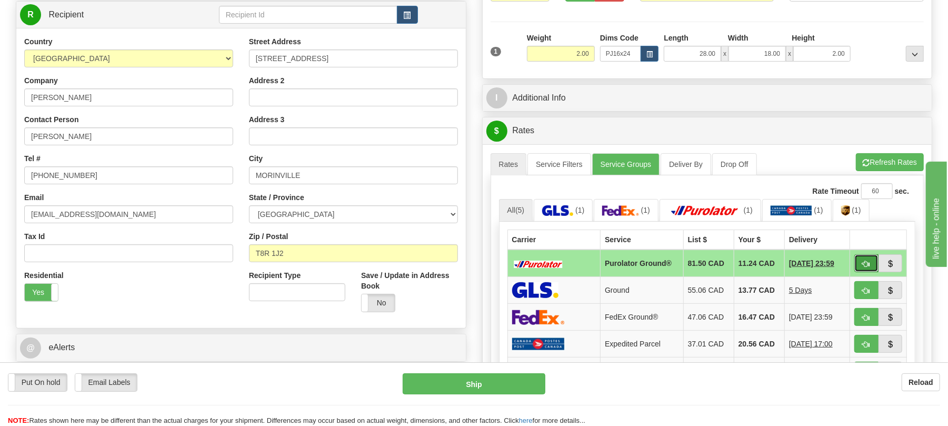
click at [870, 268] on button "button" at bounding box center [866, 263] width 24 height 18
type input "260"
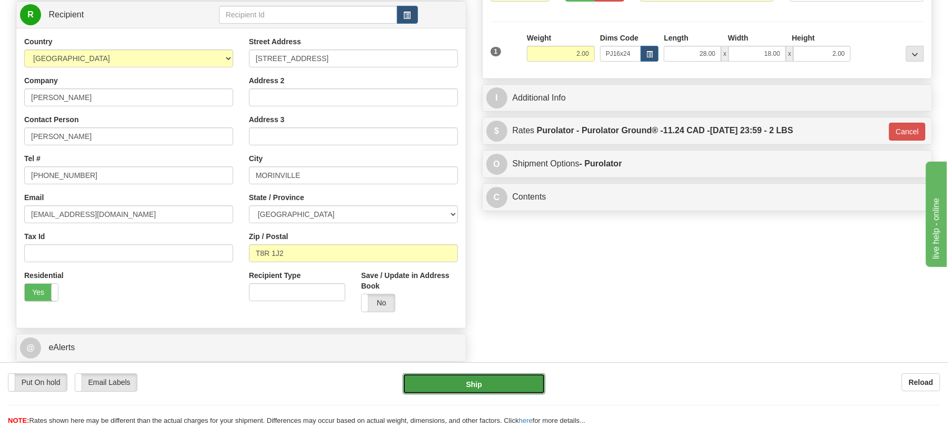
click at [499, 382] on button "Ship" at bounding box center [474, 383] width 142 height 21
